Goal: Navigation & Orientation: Find specific page/section

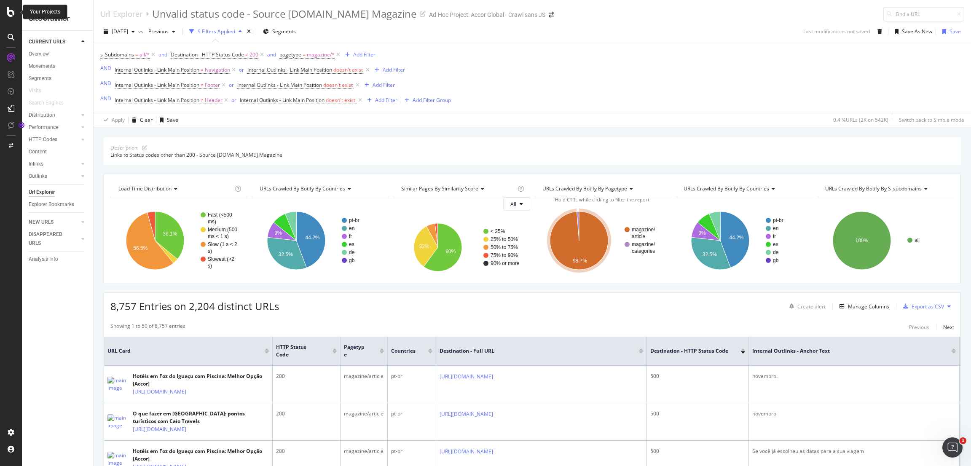
click at [4, 14] on div at bounding box center [11, 12] width 20 height 10
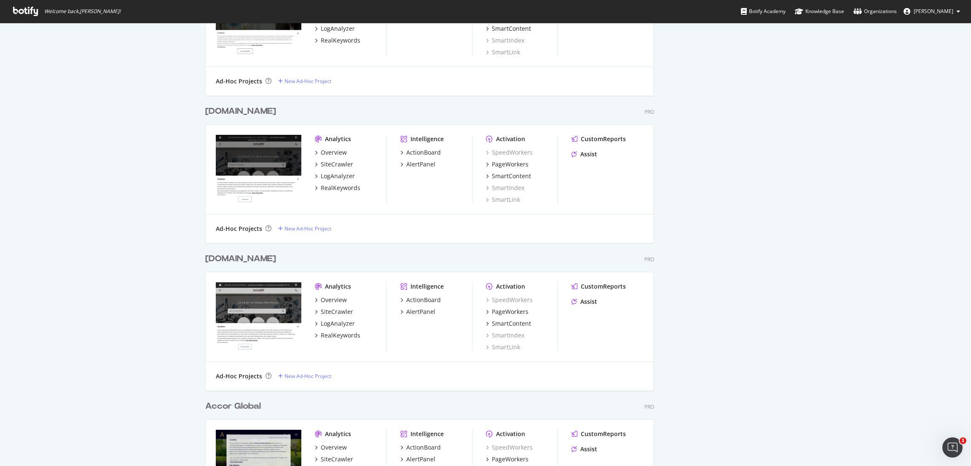
scroll to position [1391, 0]
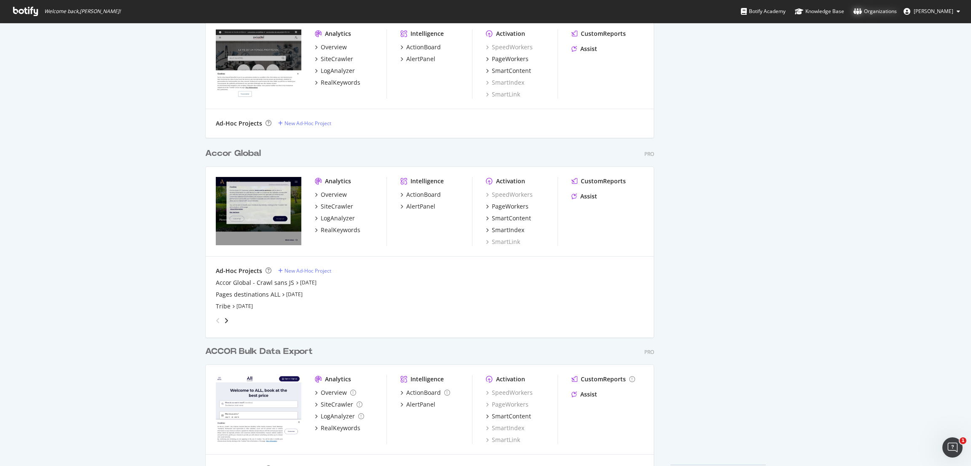
click at [884, 13] on div "Organizations" at bounding box center [875, 11] width 43 height 8
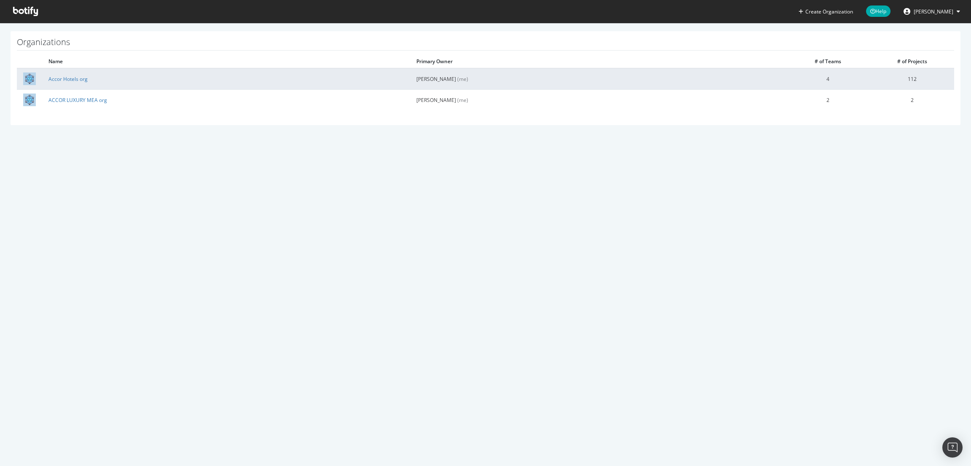
click at [82, 82] on td "Accor Hotels org" at bounding box center [226, 78] width 368 height 21
click at [83, 81] on link "Accor Hotels org" at bounding box center [67, 78] width 39 height 7
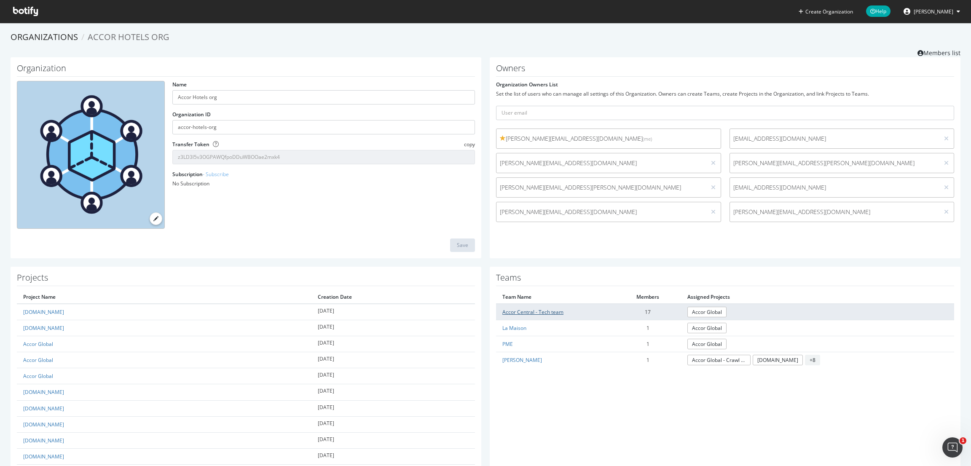
click at [540, 309] on link "Accor Central - Tech team" at bounding box center [532, 312] width 61 height 7
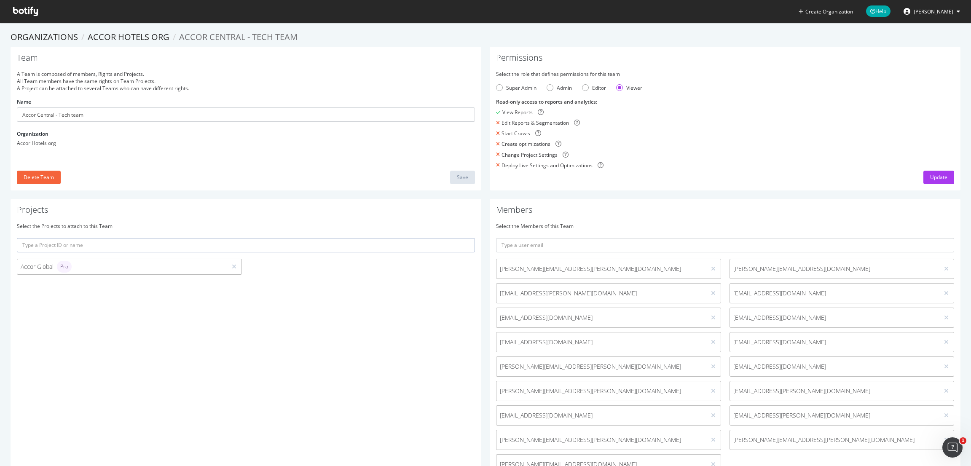
scroll to position [52, 0]
